Goal: Task Accomplishment & Management: Use online tool/utility

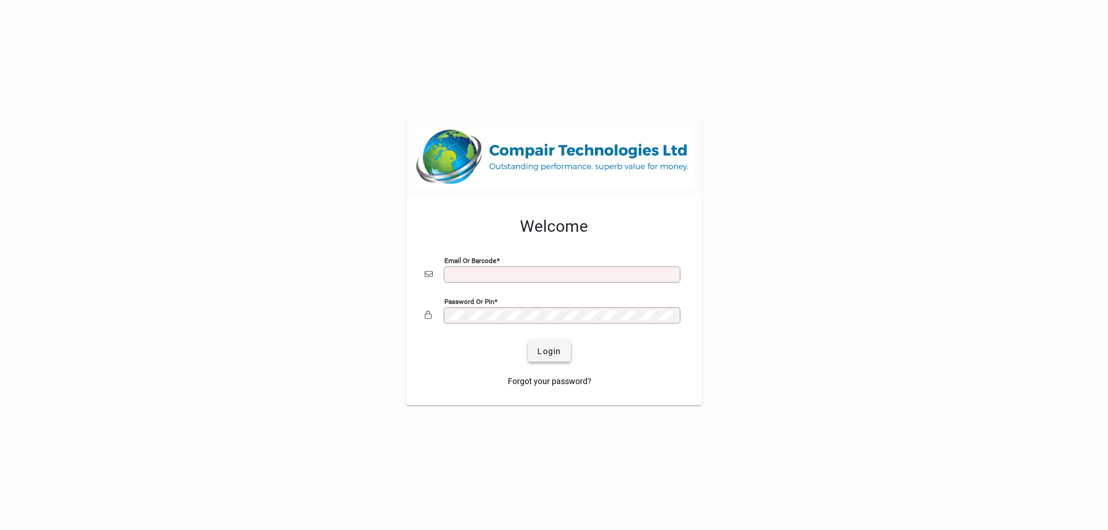
type input "**********"
click at [552, 351] on span "Login" at bounding box center [549, 352] width 24 height 12
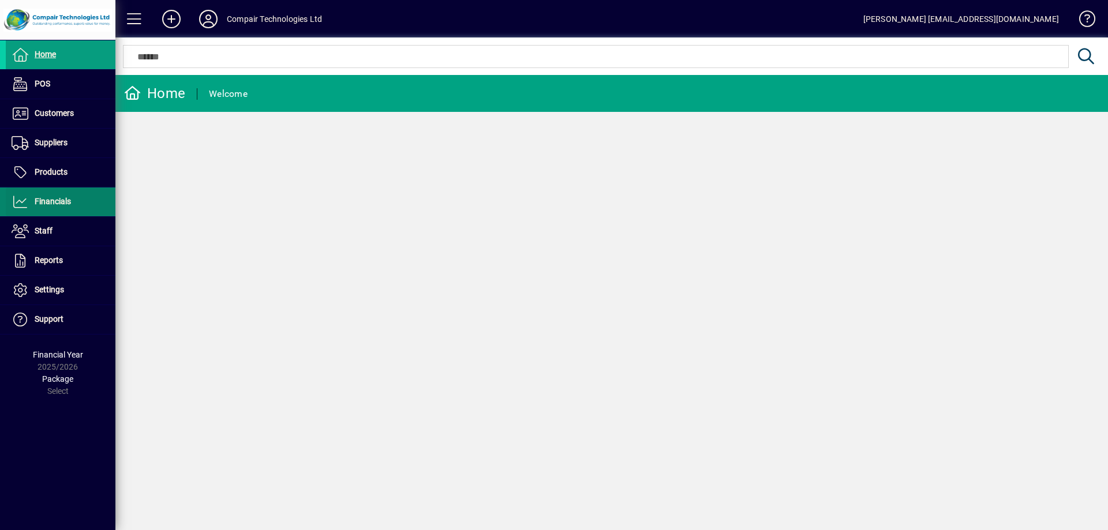
click at [59, 203] on span "Financials" at bounding box center [53, 201] width 36 height 9
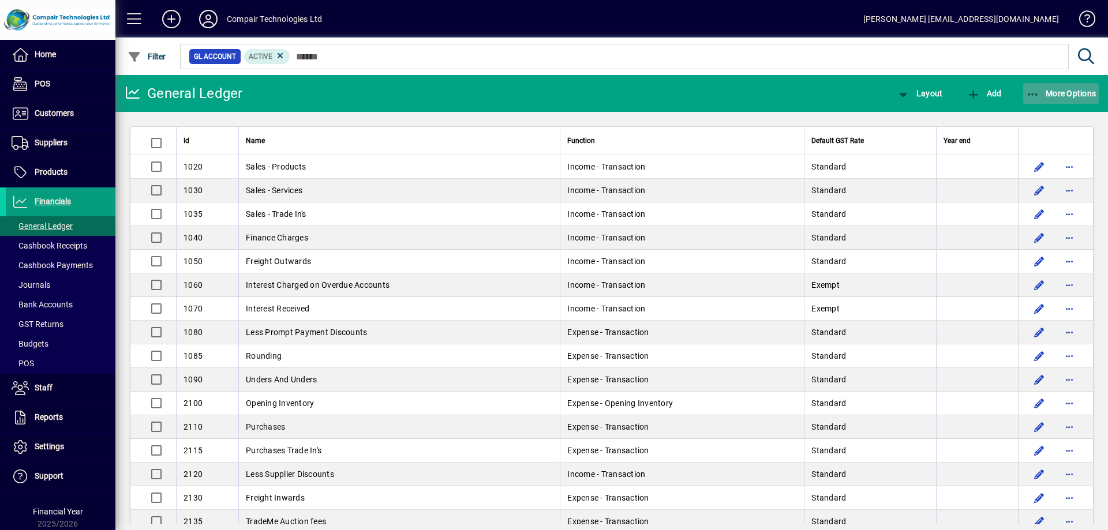
click at [1058, 87] on span "button" at bounding box center [1061, 94] width 76 height 28
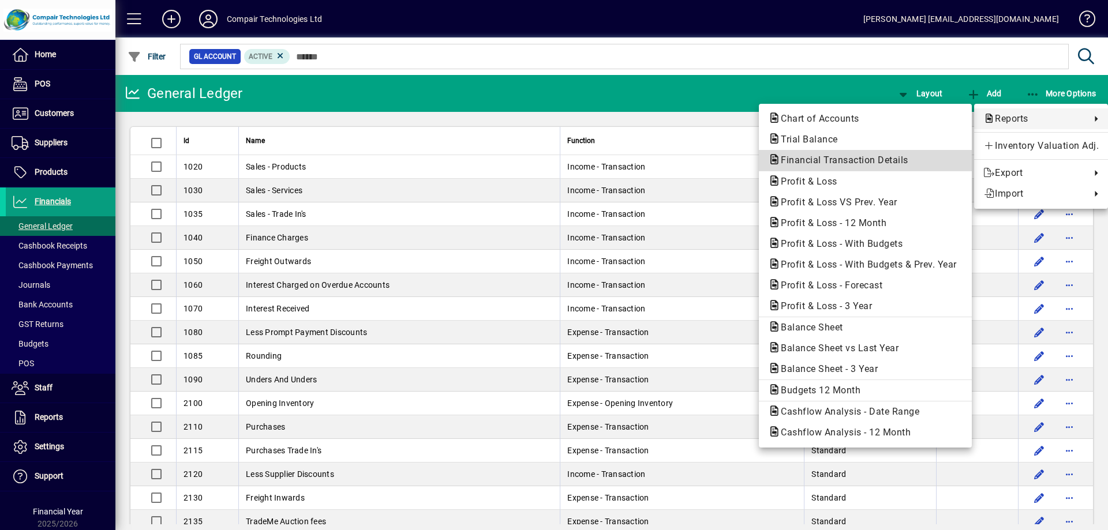
click at [873, 165] on span "Financial Transaction Details" at bounding box center [841, 160] width 146 height 11
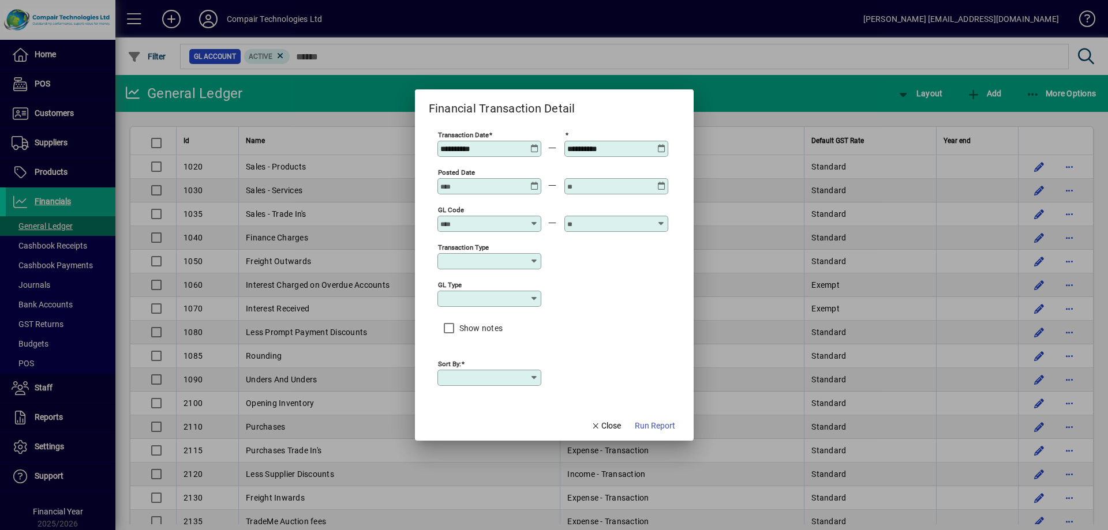
type input "****"
click at [661, 427] on span "Run Report" at bounding box center [655, 426] width 40 height 12
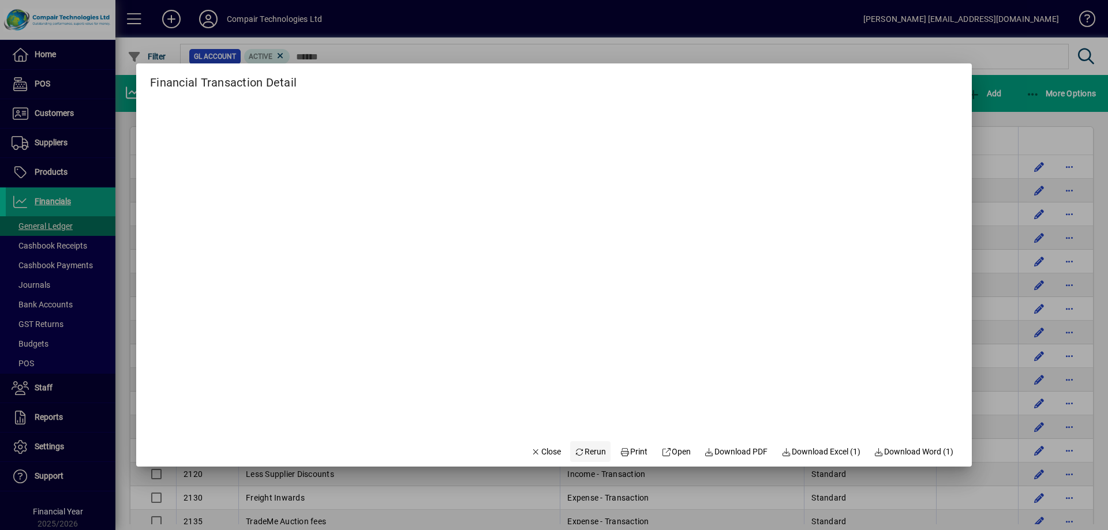
click at [585, 450] on span "Rerun" at bounding box center [591, 452] width 32 height 12
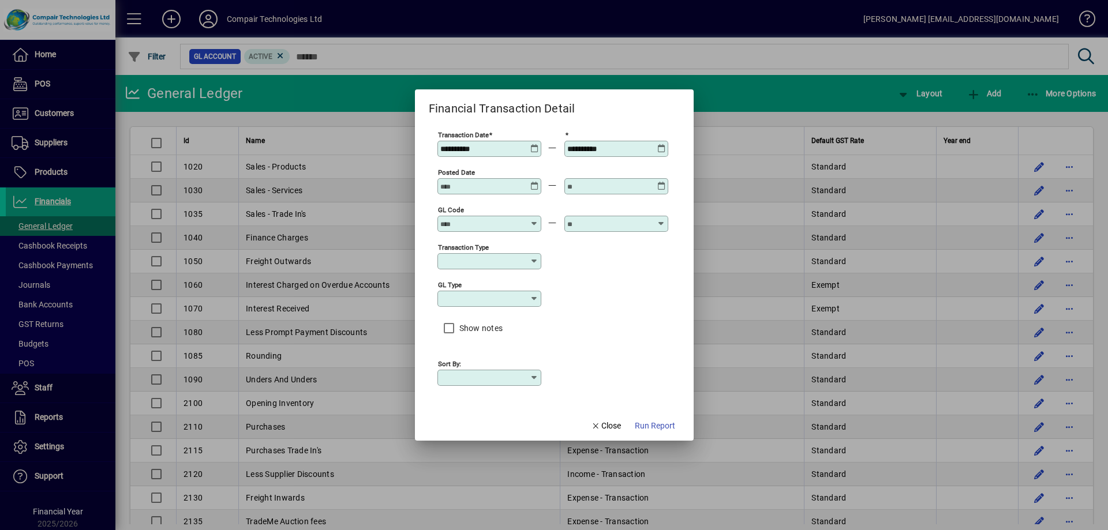
type input "****"
click at [650, 432] on span "button" at bounding box center [655, 426] width 50 height 28
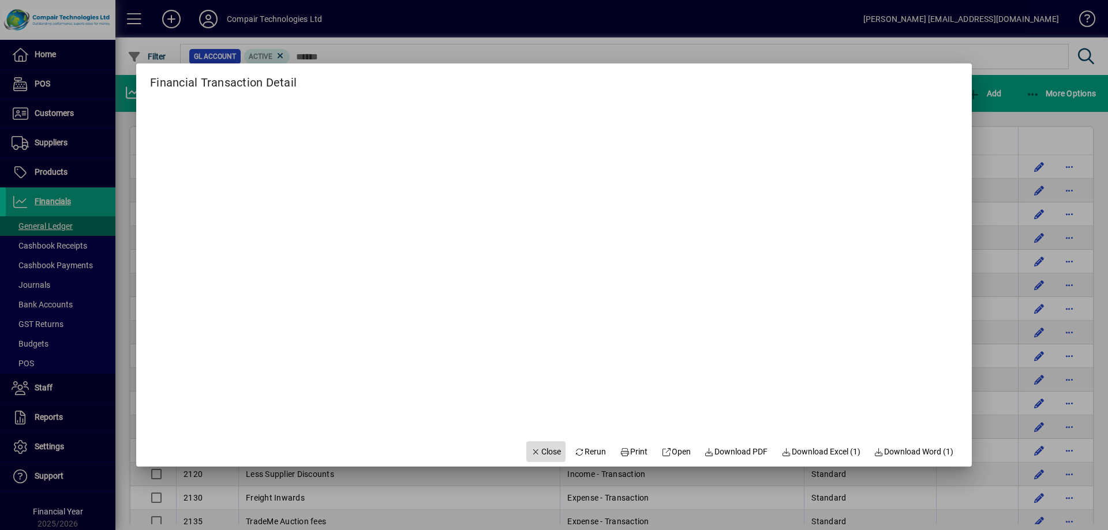
click at [538, 458] on span "button" at bounding box center [545, 452] width 39 height 28
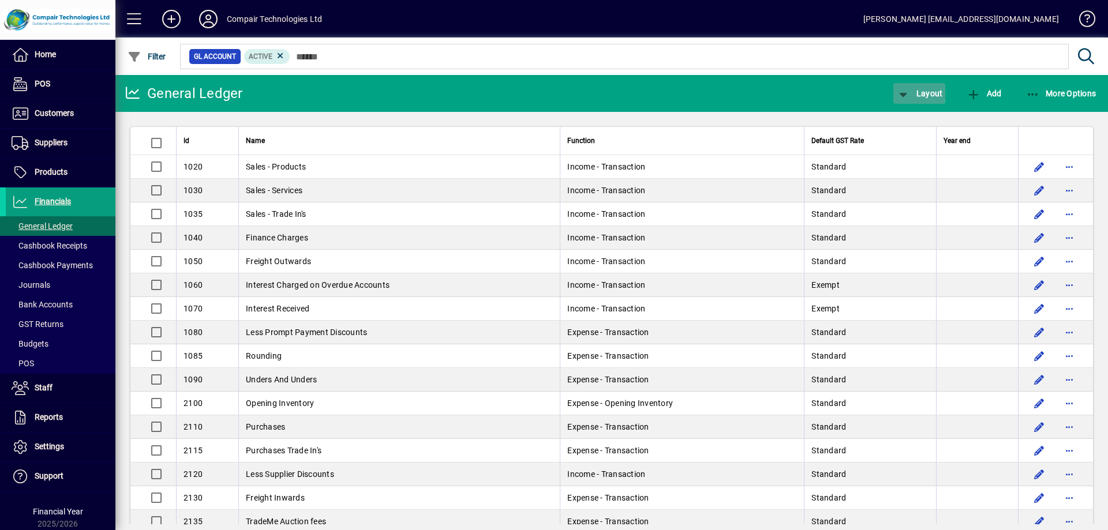
click at [910, 93] on icon "button" at bounding box center [903, 95] width 14 height 12
click at [868, 94] on div at bounding box center [554, 265] width 1108 height 530
click at [1056, 92] on span "More Options" at bounding box center [1061, 93] width 70 height 9
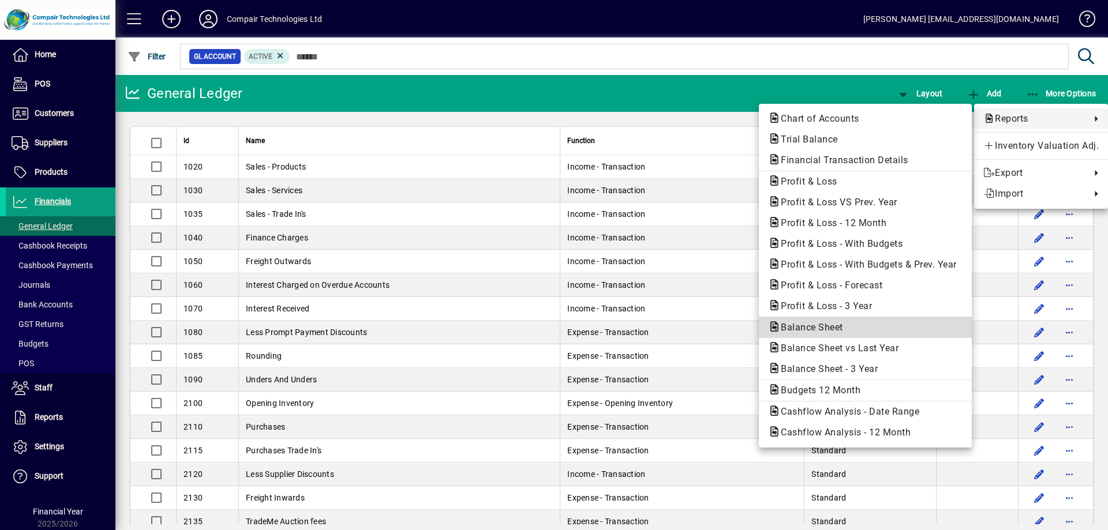
click at [825, 329] on span "Balance Sheet" at bounding box center [808, 327] width 81 height 11
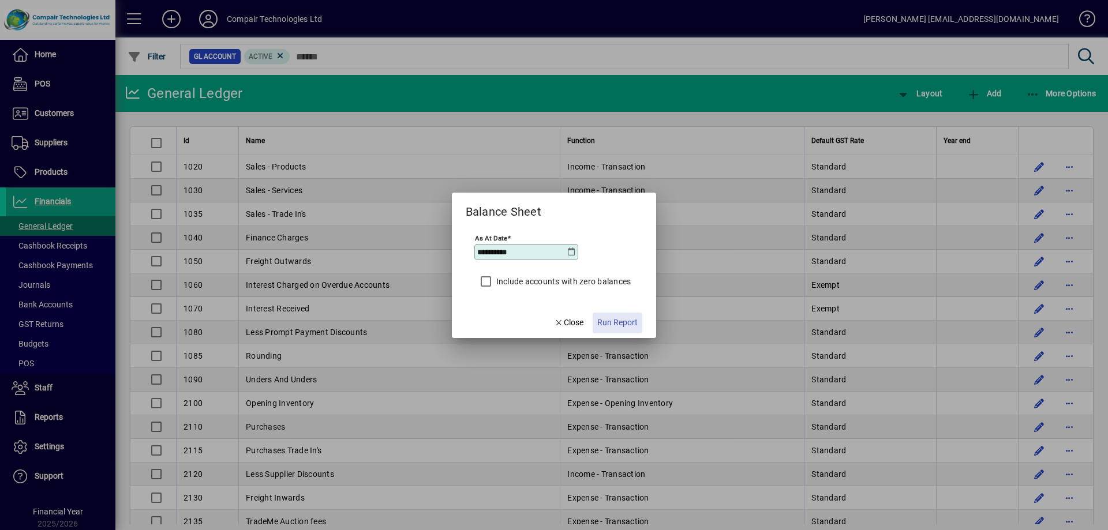
click at [611, 327] on span "Run Report" at bounding box center [617, 323] width 40 height 12
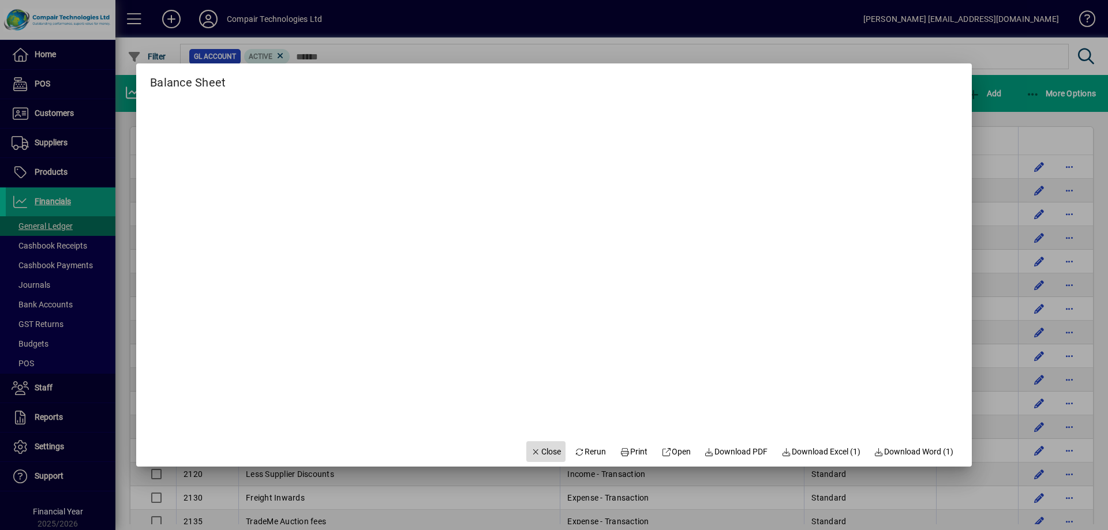
click at [536, 446] on span "Close" at bounding box center [546, 452] width 30 height 12
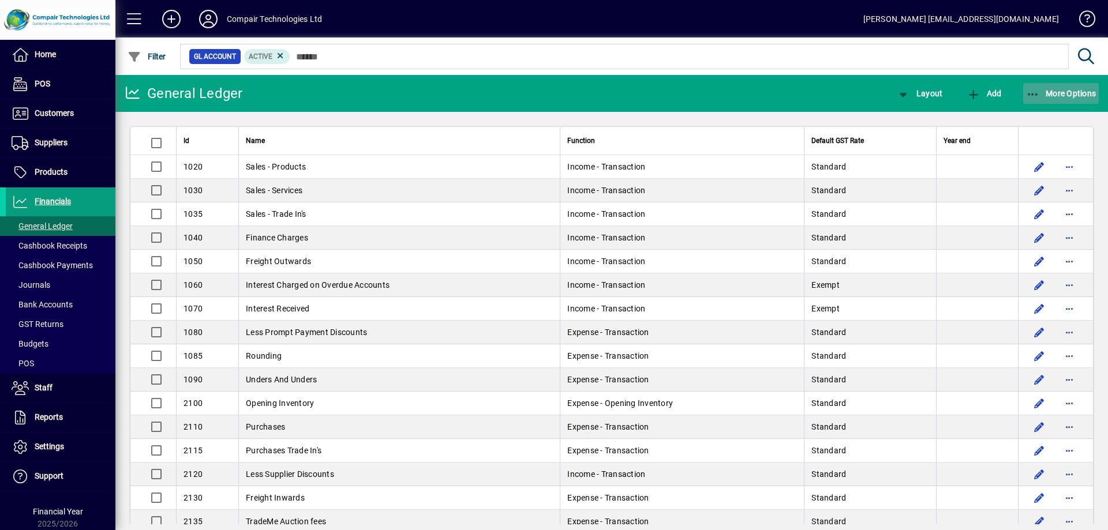
click at [1063, 91] on span "More Options" at bounding box center [1061, 93] width 70 height 9
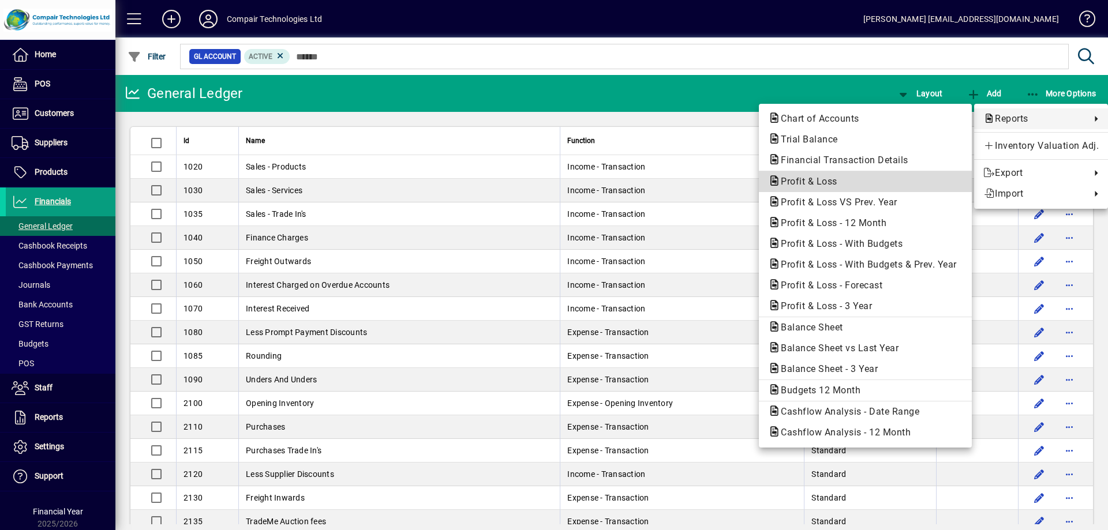
click at [826, 182] on span "Profit & Loss" at bounding box center [805, 181] width 75 height 11
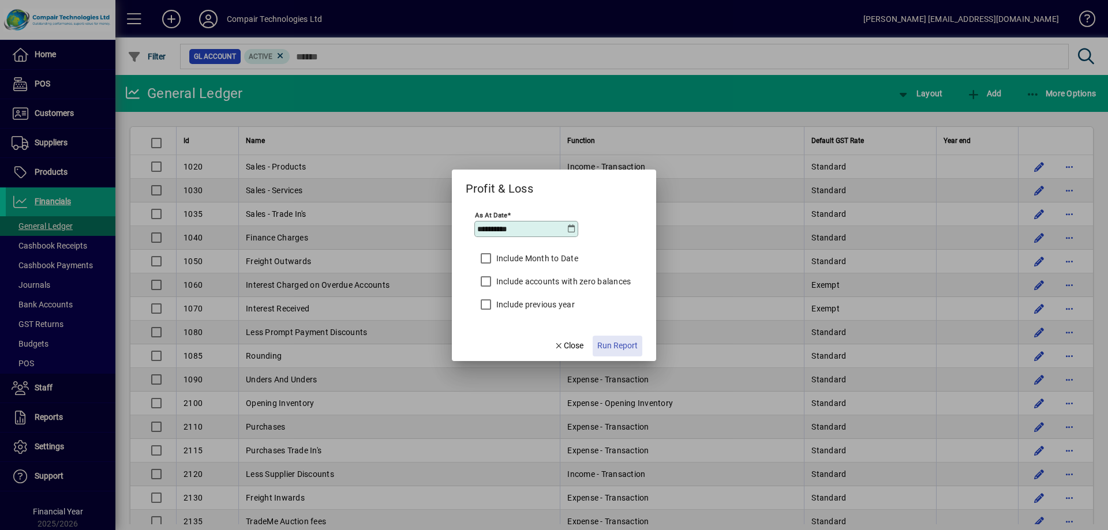
click at [614, 348] on span "Run Report" at bounding box center [617, 346] width 40 height 12
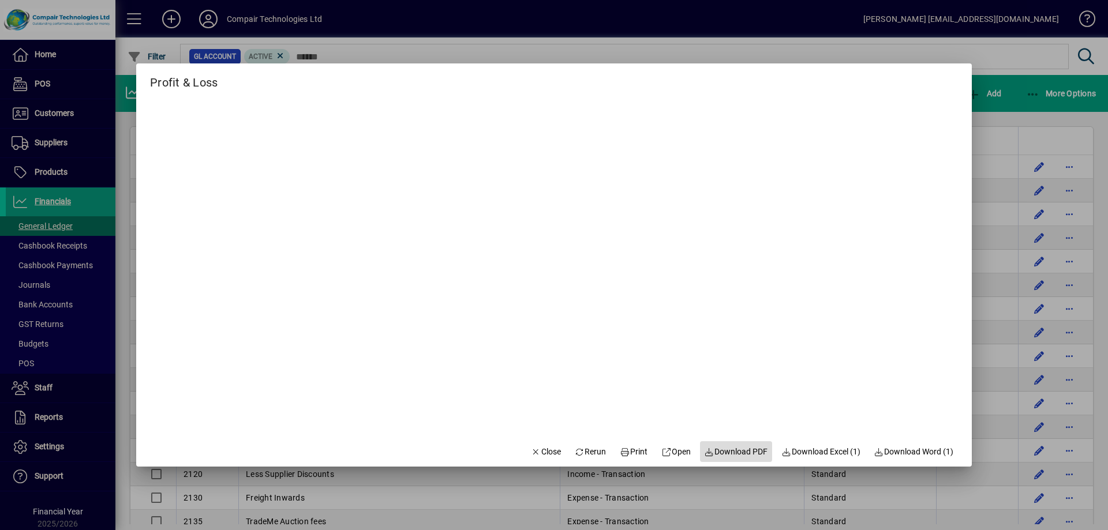
click at [727, 453] on span "Download PDF" at bounding box center [736, 452] width 63 height 12
click at [721, 452] on span "Download PDF" at bounding box center [736, 452] width 63 height 12
click at [544, 446] on span "Close" at bounding box center [546, 452] width 30 height 12
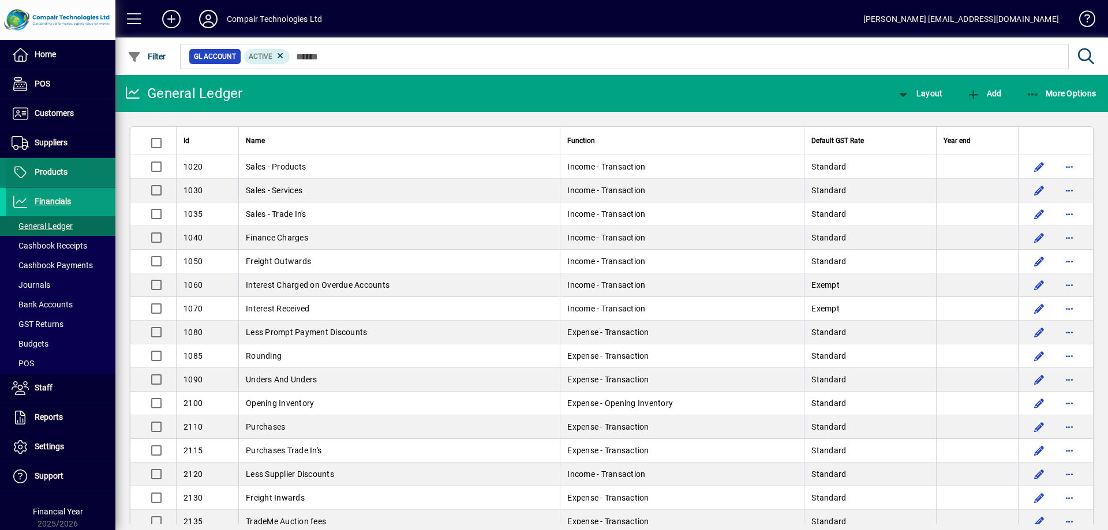
click at [53, 172] on span "Products" at bounding box center [51, 171] width 33 height 9
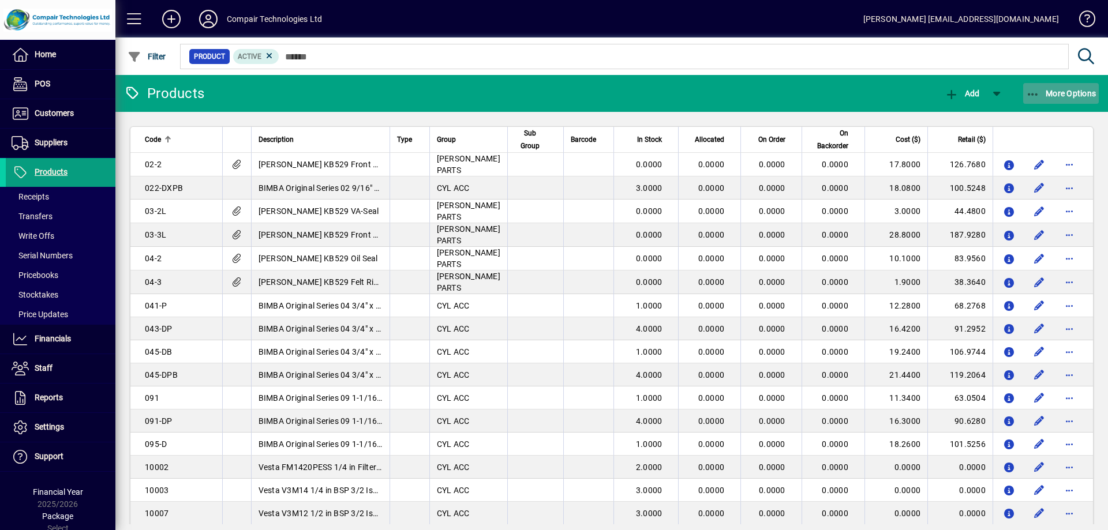
click at [1070, 91] on span "More Options" at bounding box center [1061, 93] width 70 height 9
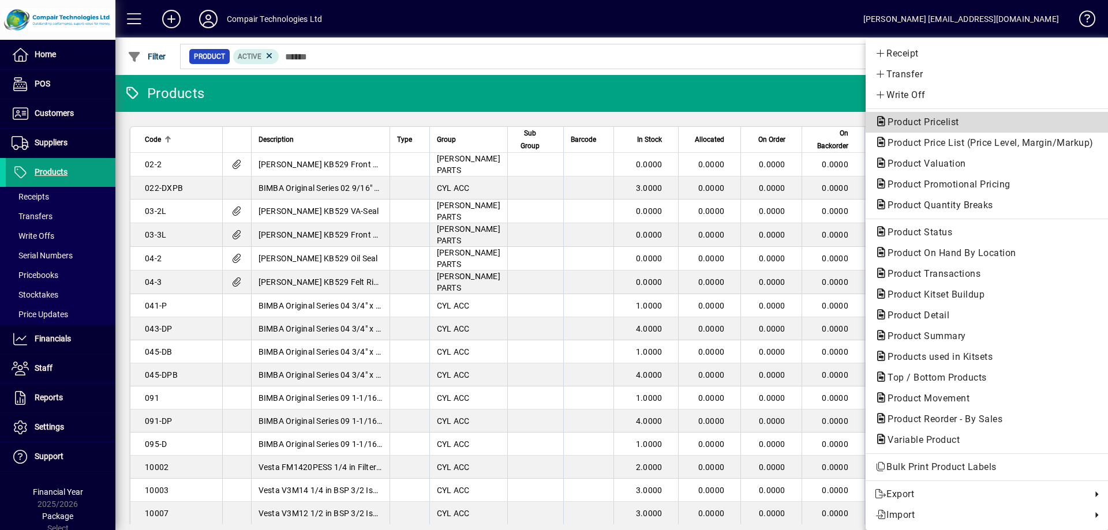
click at [936, 124] on span "Product Pricelist" at bounding box center [920, 122] width 90 height 11
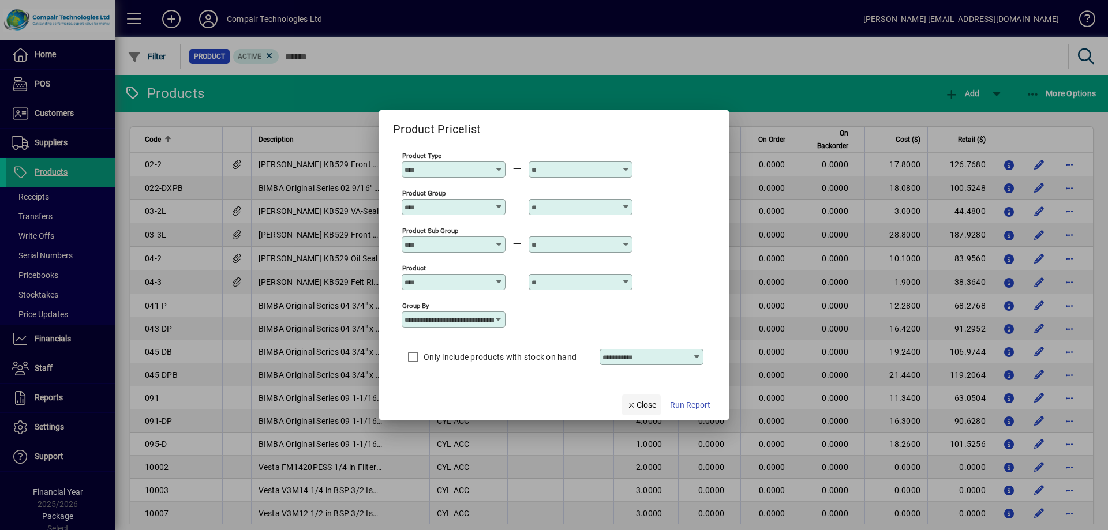
click at [645, 405] on span "Close" at bounding box center [642, 405] width 30 height 12
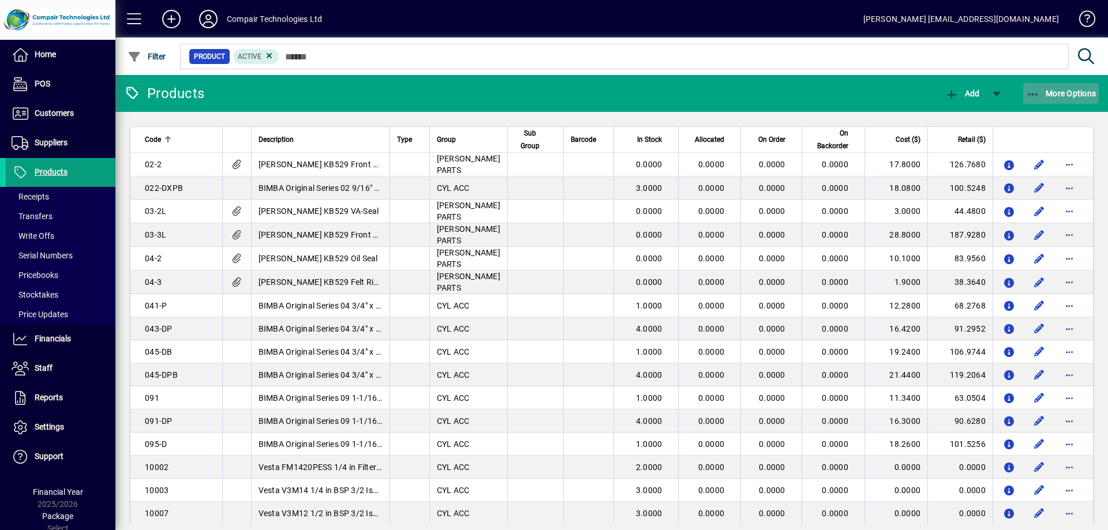
click at [1059, 98] on span "More Options" at bounding box center [1061, 93] width 70 height 9
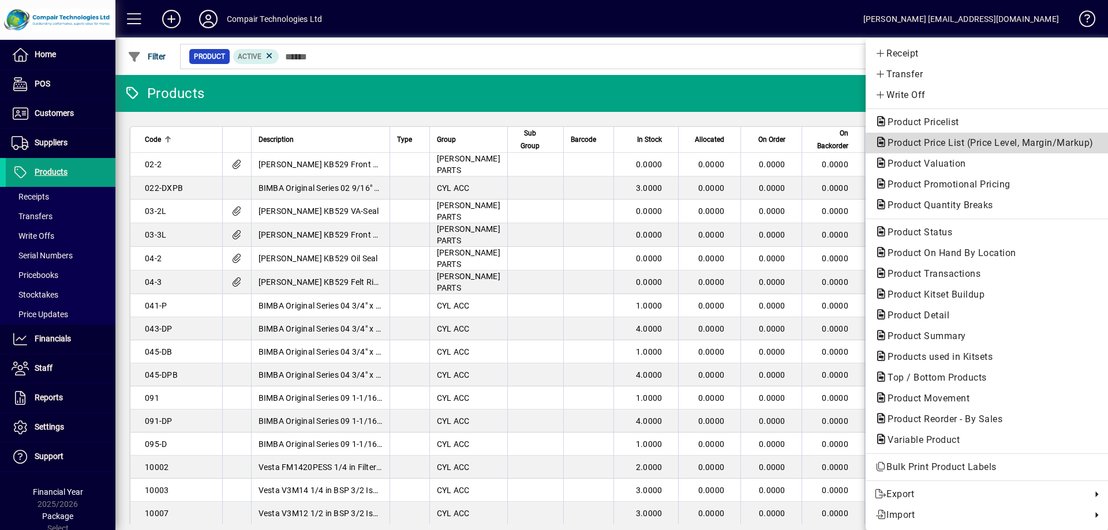
click at [954, 143] on span "Product Price List (Price Level, Margin/Markup)" at bounding box center [987, 142] width 225 height 11
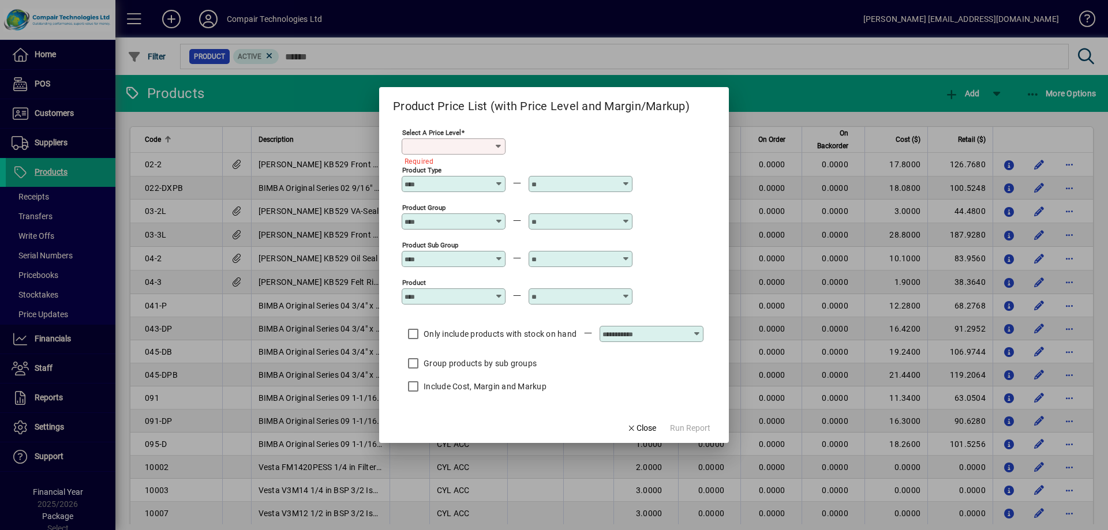
click at [500, 149] on icon at bounding box center [498, 146] width 9 height 9
click at [427, 178] on mat-option "Retail" at bounding box center [429, 170] width 54 height 22
type input "******"
click at [652, 338] on input "text" at bounding box center [645, 334] width 84 height 9
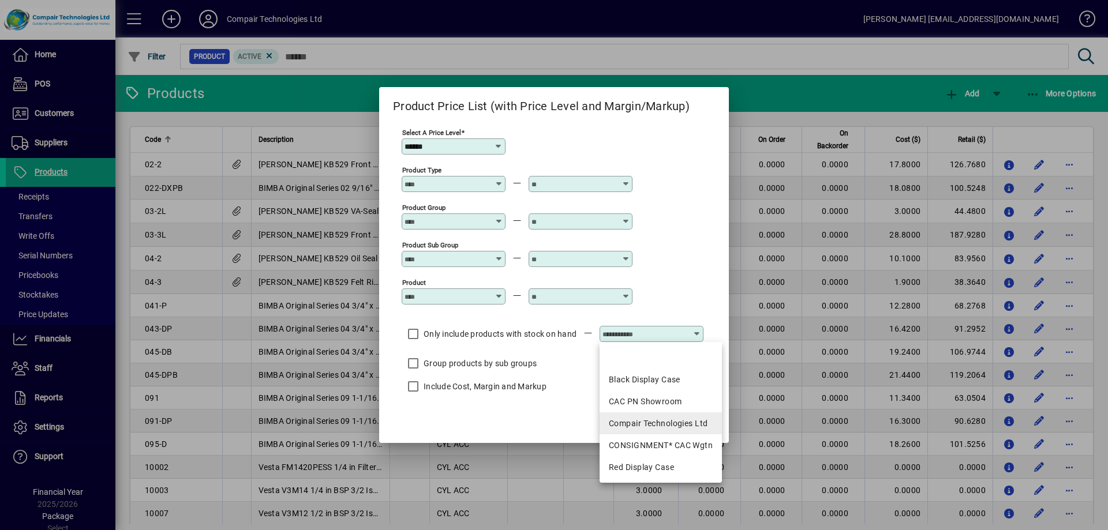
click at [640, 425] on div "Compair Technologies Ltd" at bounding box center [661, 424] width 104 height 12
type input "**********"
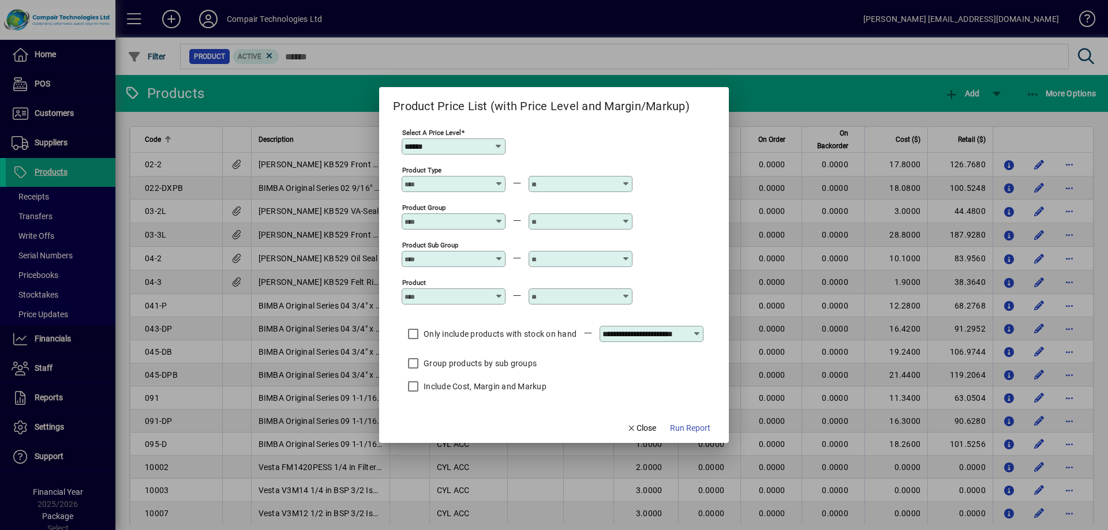
scroll to position [0, 14]
click at [679, 432] on span "Run Report" at bounding box center [690, 429] width 40 height 12
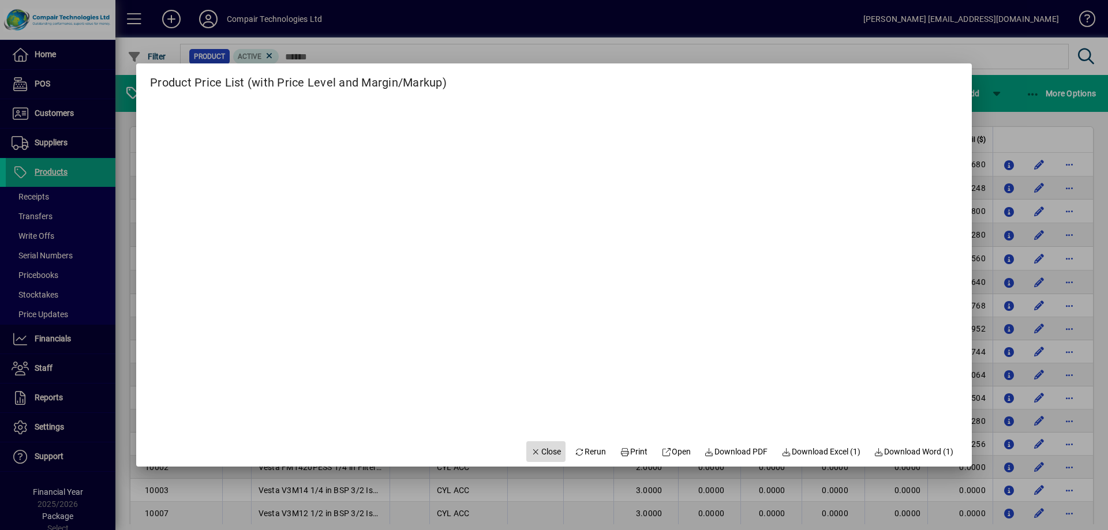
click at [546, 451] on span "Close" at bounding box center [546, 452] width 30 height 12
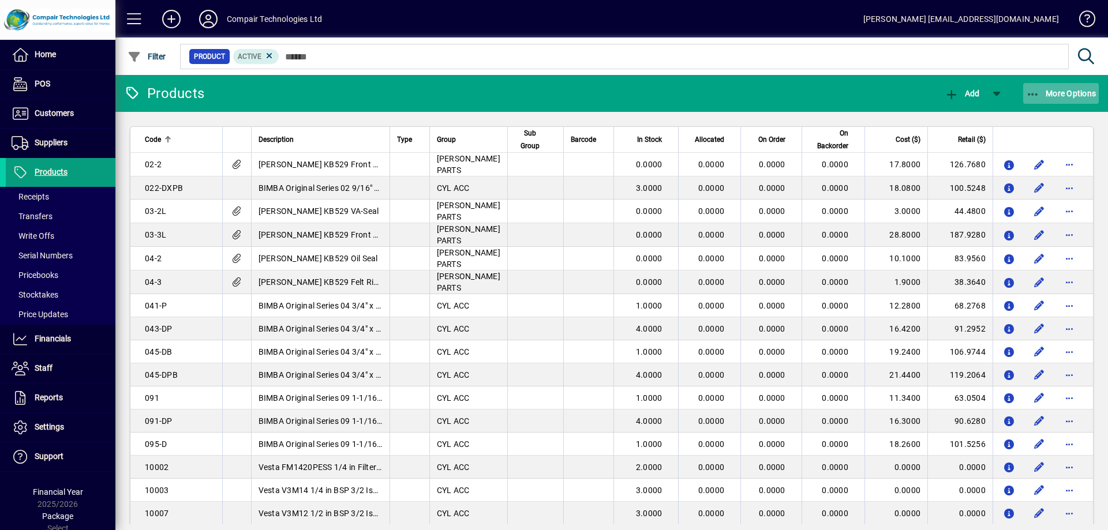
click at [1051, 87] on span "button" at bounding box center [1061, 94] width 76 height 28
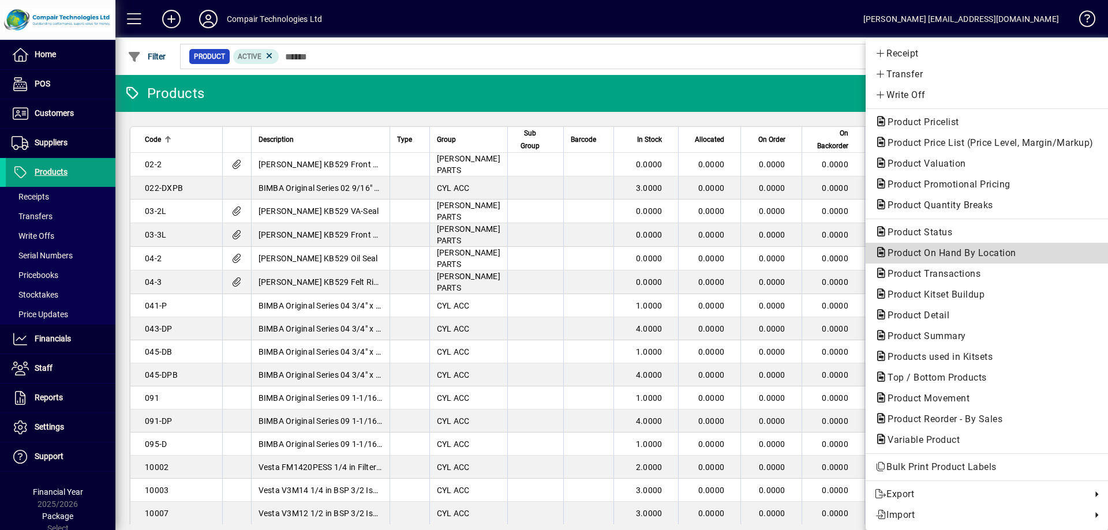
click at [933, 256] on span "Product On Hand By Location" at bounding box center [948, 253] width 147 height 11
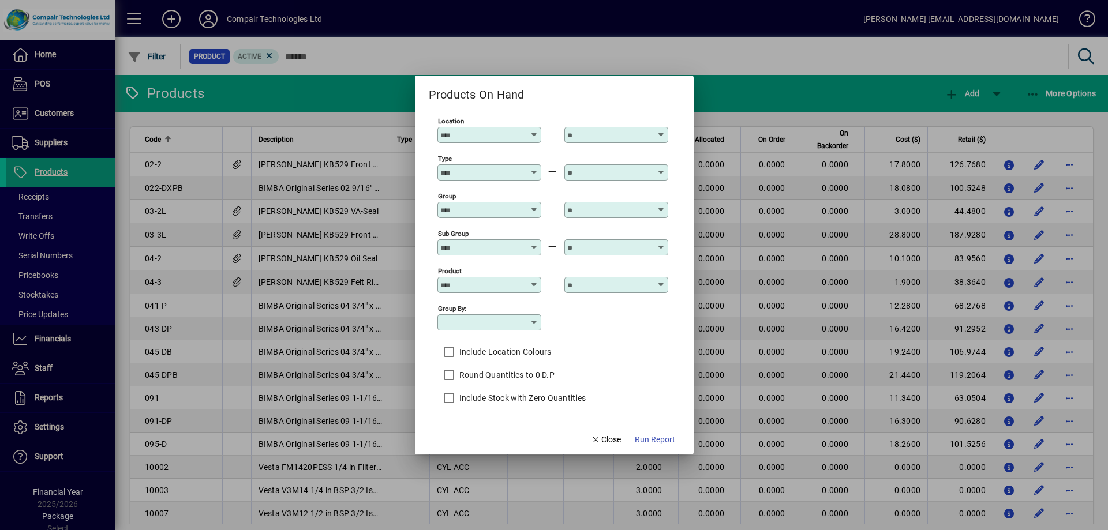
click at [535, 130] on icon at bounding box center [534, 130] width 9 height 0
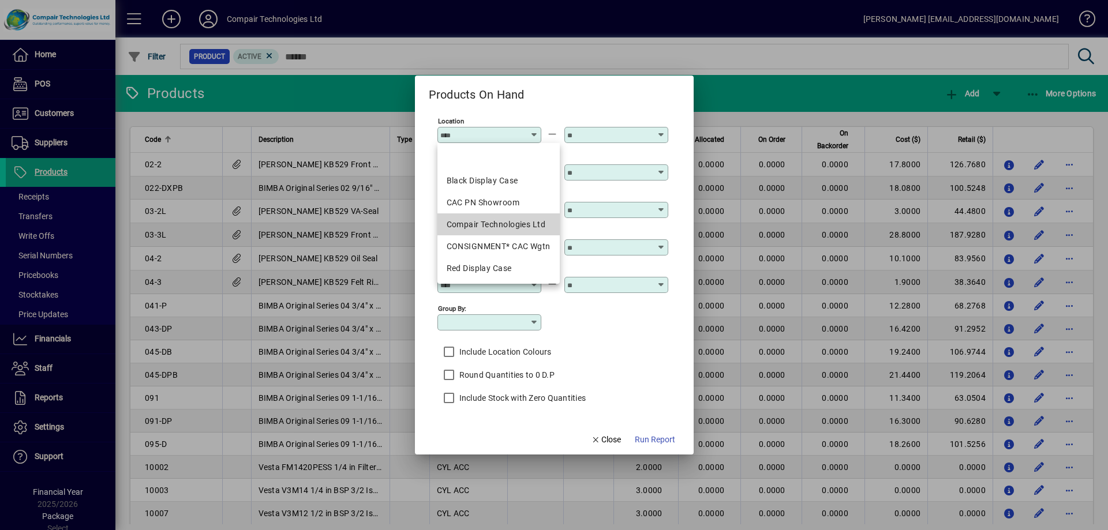
click at [501, 224] on div "Compair Technologies Ltd" at bounding box center [499, 225] width 104 height 12
type input "**********"
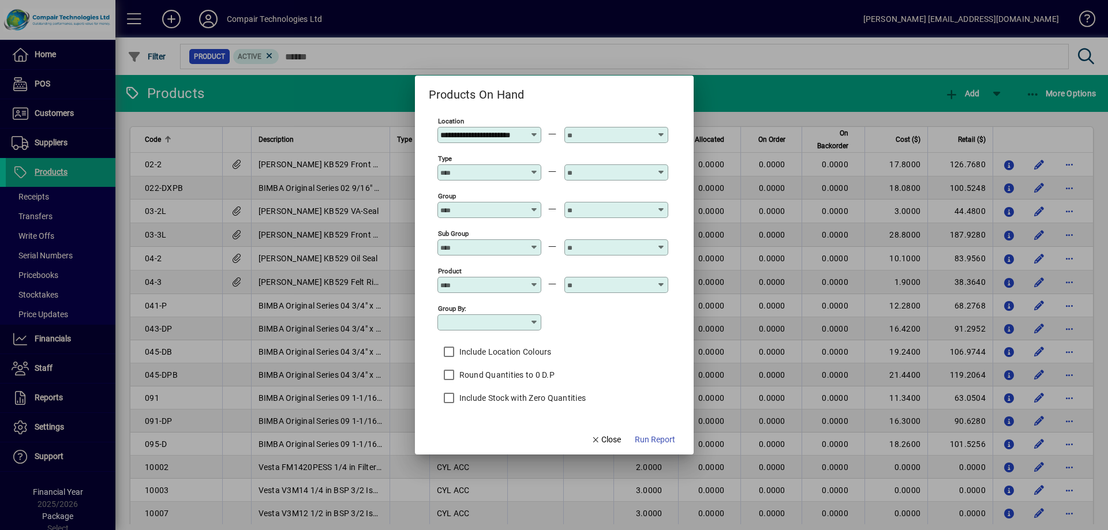
scroll to position [0, 14]
click at [646, 444] on span "Run Report" at bounding box center [655, 440] width 40 height 12
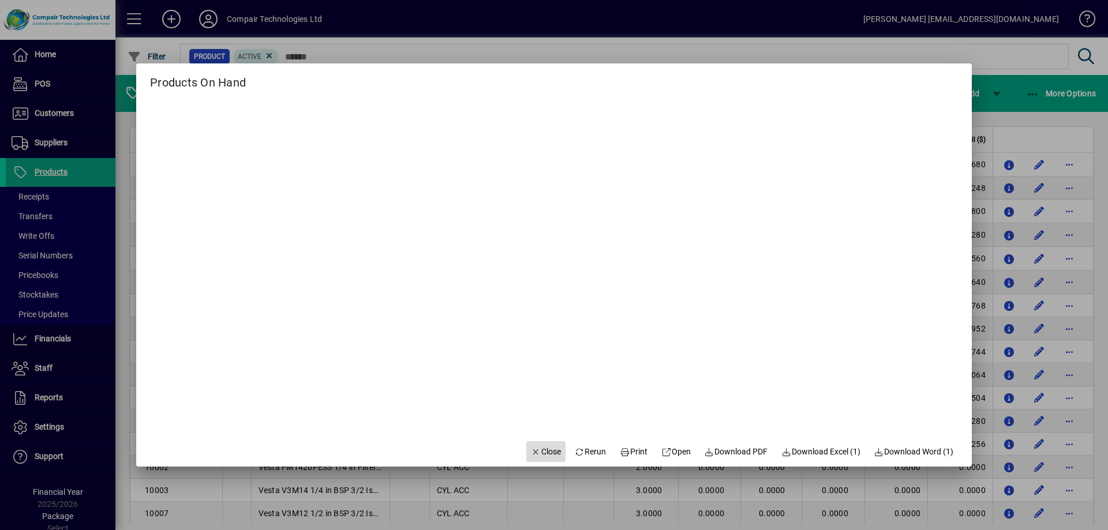
click at [544, 449] on span "Close" at bounding box center [546, 452] width 30 height 12
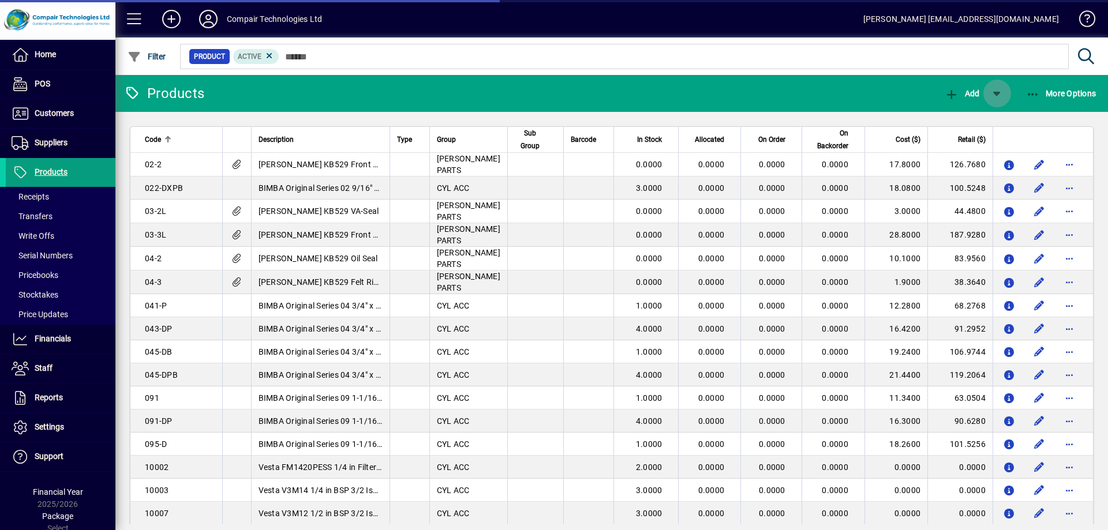
click at [992, 95] on span "button" at bounding box center [998, 94] width 28 height 28
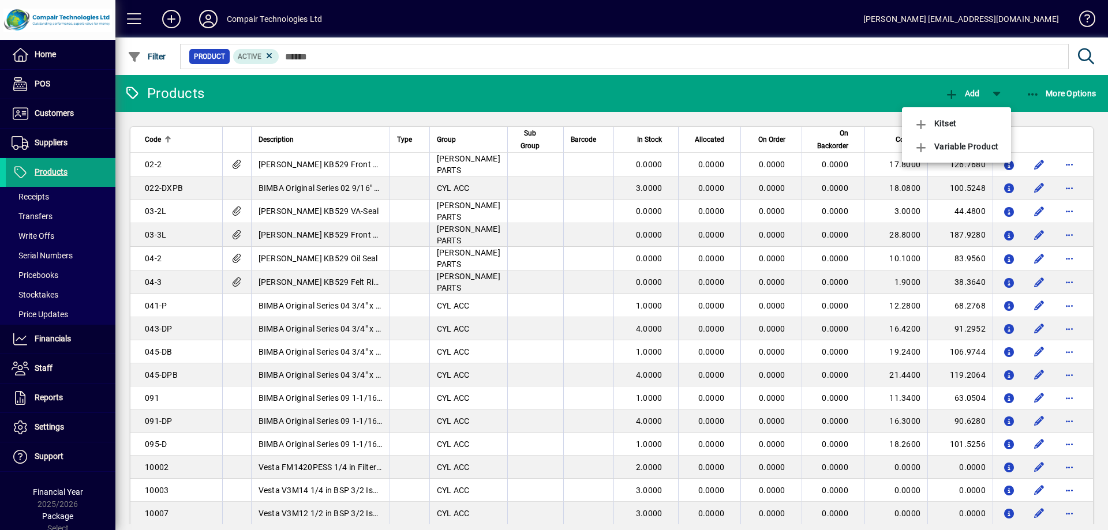
click at [1054, 95] on div at bounding box center [554, 265] width 1108 height 530
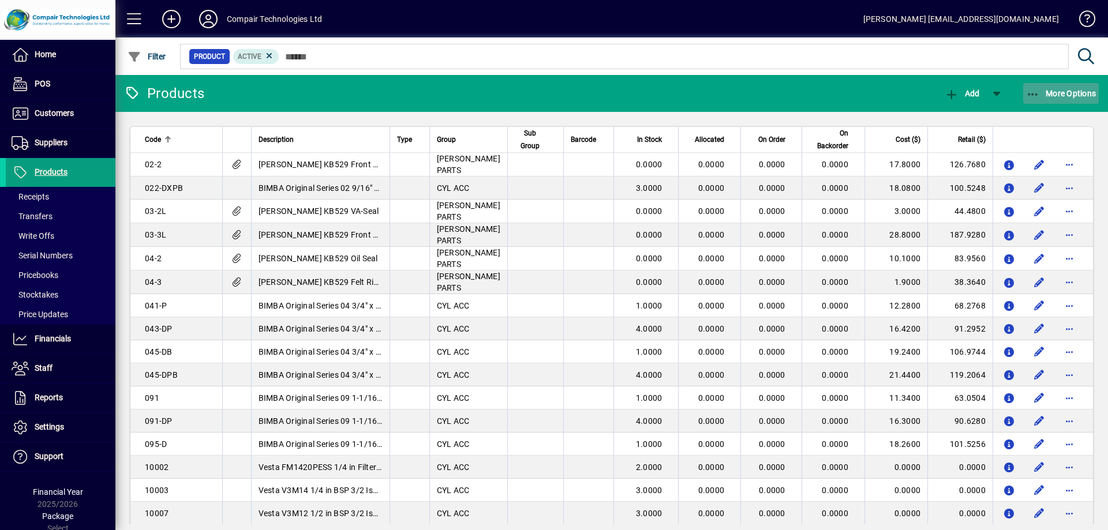
click at [1054, 95] on span "More Options" at bounding box center [1061, 93] width 70 height 9
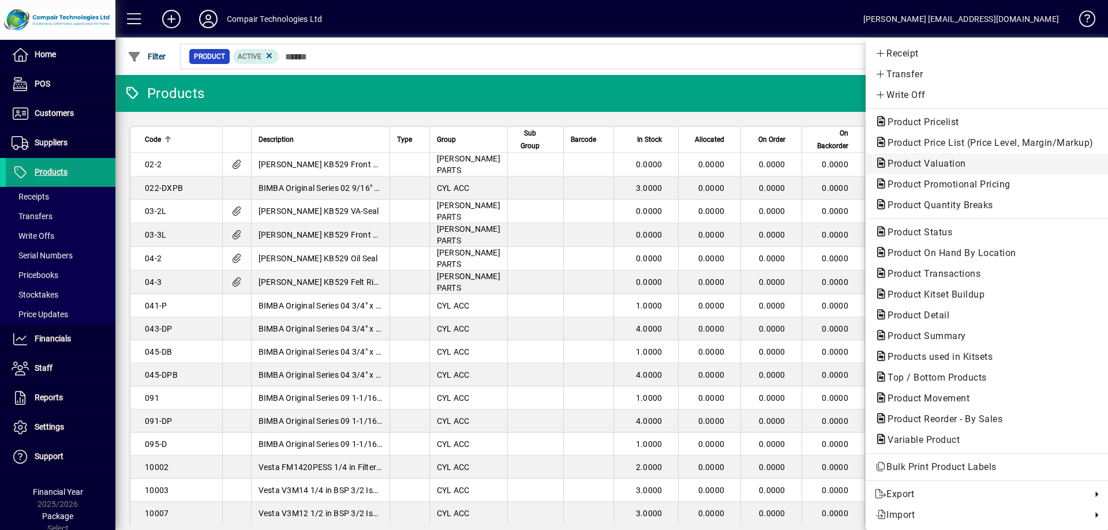
click at [928, 163] on span "Product Valuation" at bounding box center [923, 163] width 97 height 11
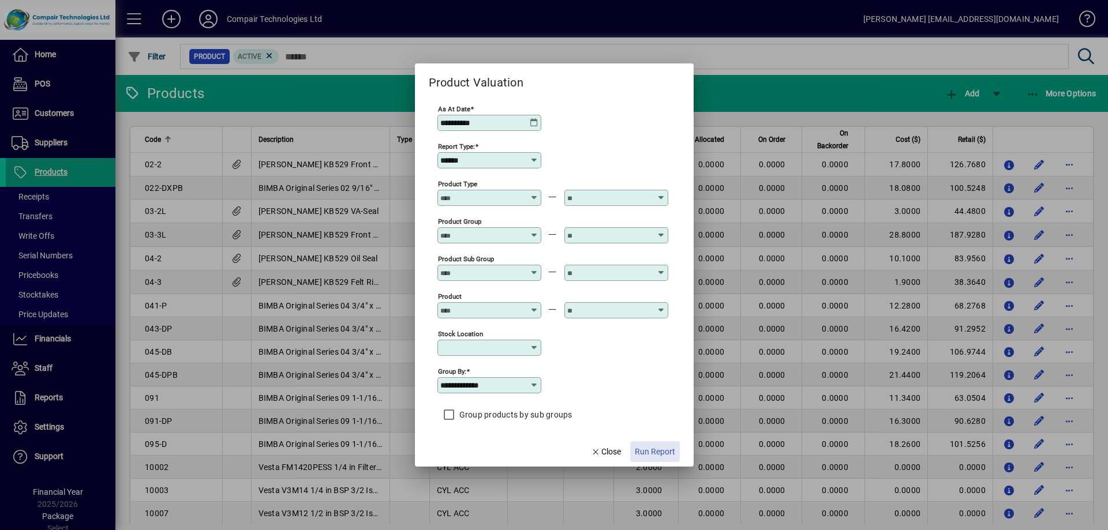
click at [644, 449] on span "Run Report" at bounding box center [655, 452] width 40 height 12
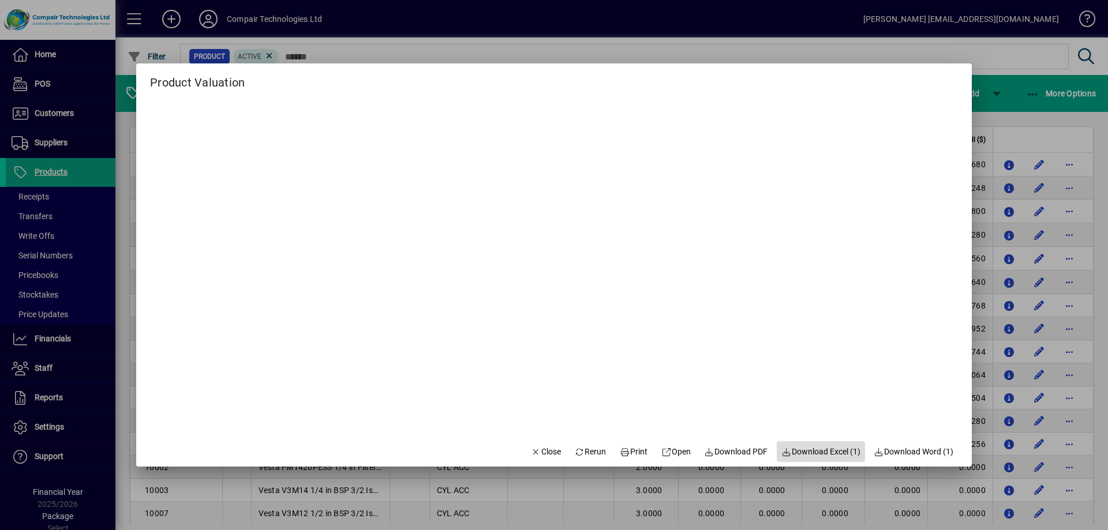
click at [821, 451] on span "Download Excel (1)" at bounding box center [821, 452] width 79 height 12
click at [537, 451] on span "Close" at bounding box center [546, 452] width 30 height 12
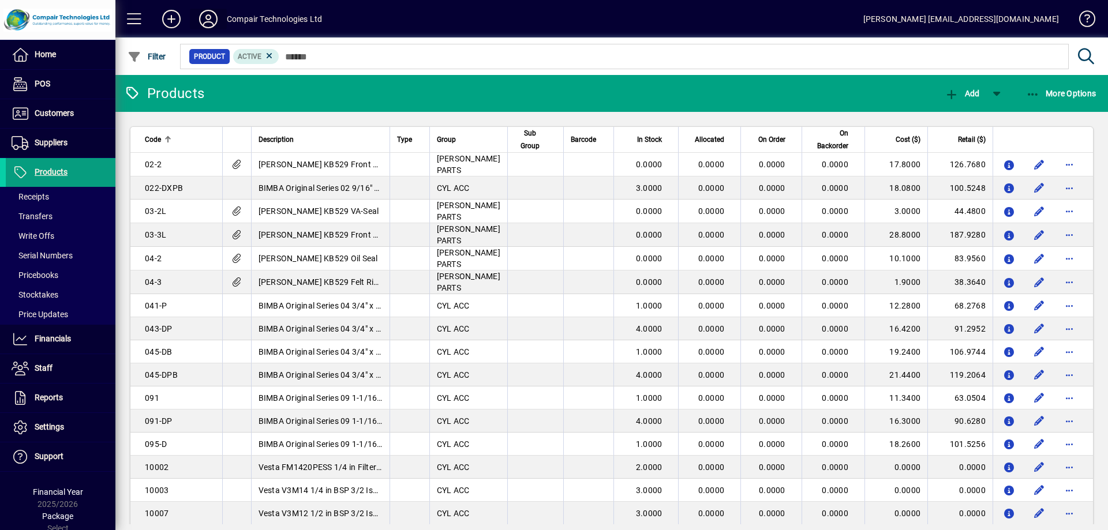
click at [207, 16] on icon at bounding box center [208, 19] width 23 height 18
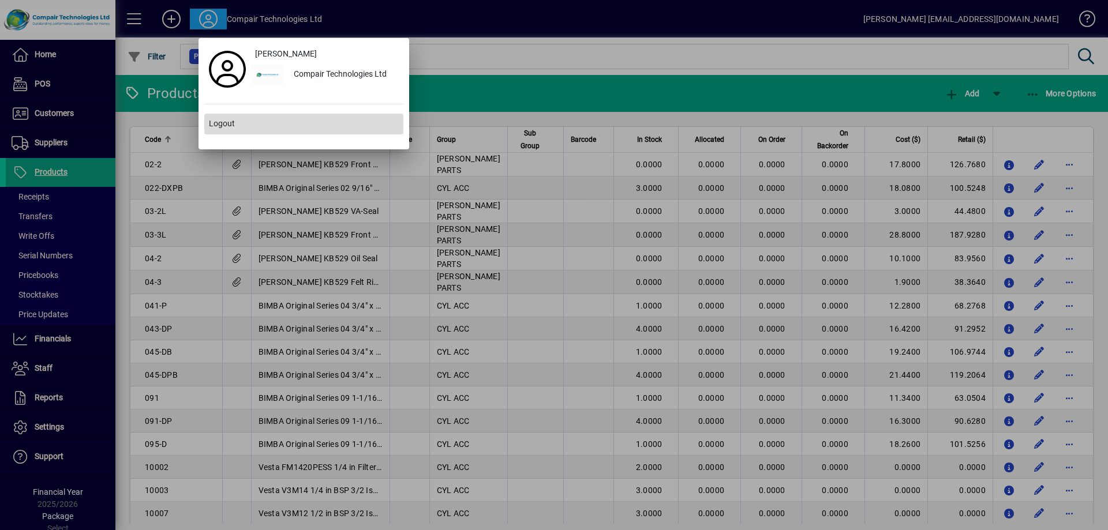
click at [219, 121] on span "Logout" at bounding box center [222, 124] width 26 height 12
